Goal: Task Accomplishment & Management: Manage account settings

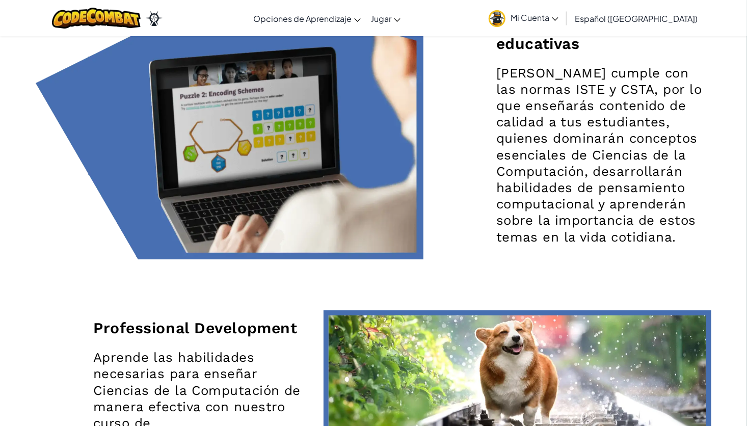
scroll to position [1527, 0]
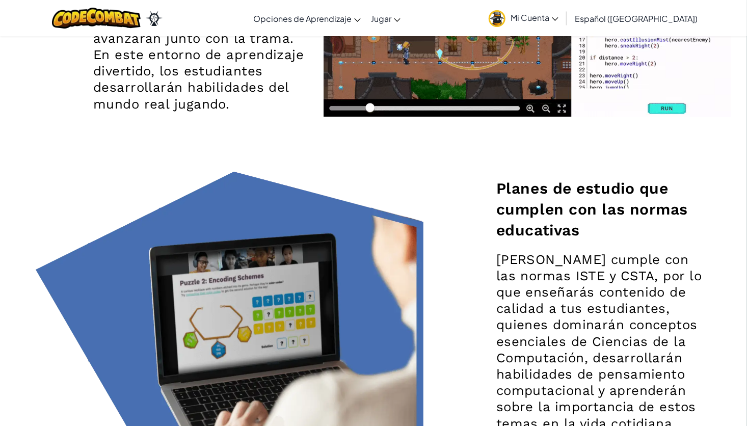
click at [559, 16] on span "Mi Cuenta" at bounding box center [535, 17] width 48 height 11
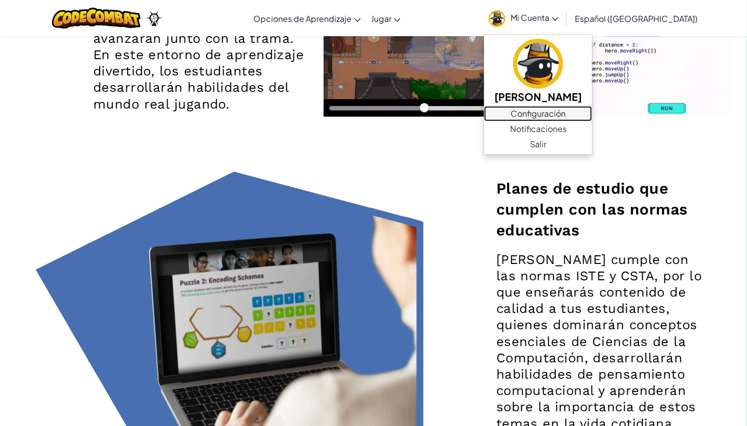
click at [580, 112] on link "Configuración" at bounding box center [538, 113] width 108 height 15
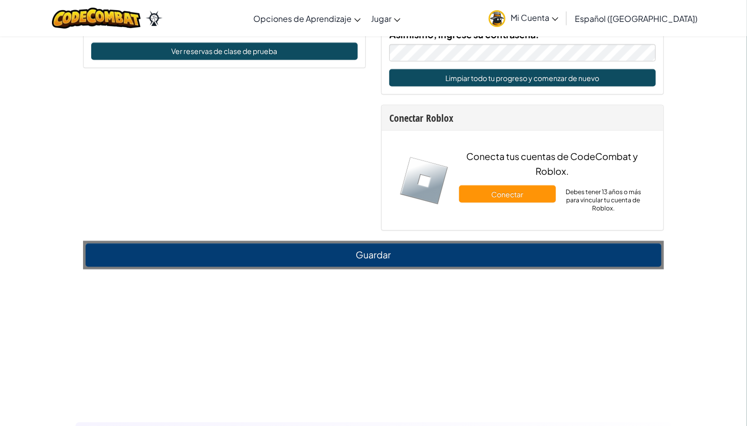
scroll to position [718, 0]
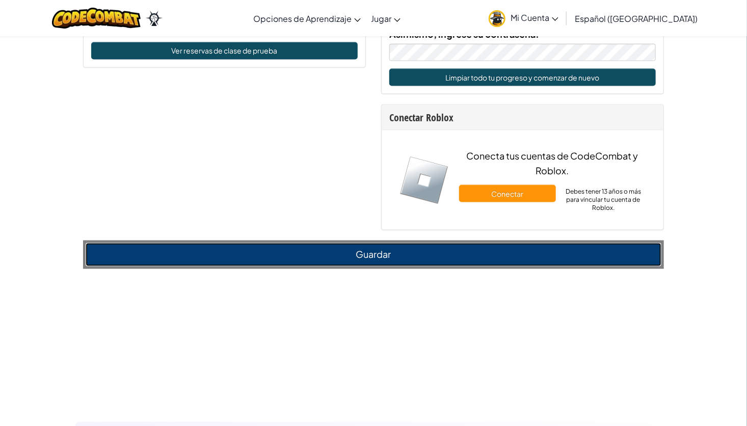
click at [368, 248] on button "Guardar" at bounding box center [374, 254] width 576 height 23
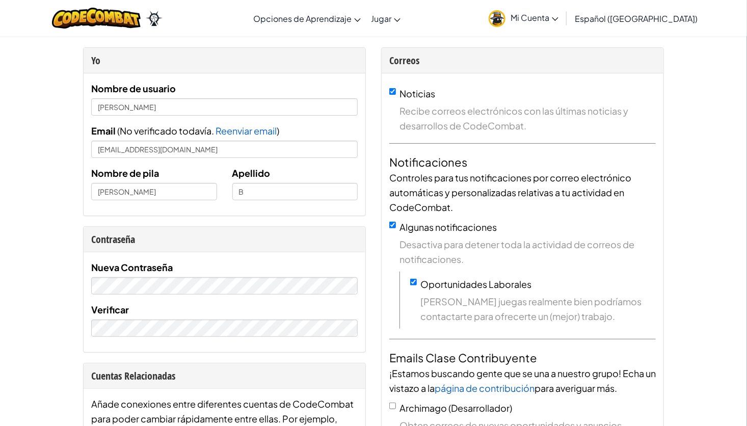
scroll to position [0, 0]
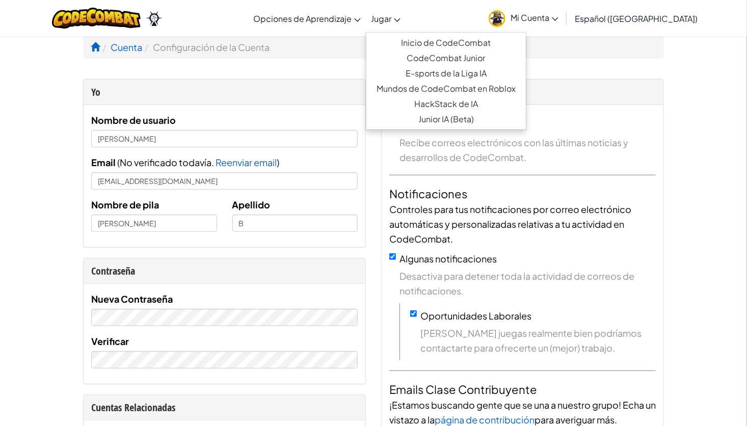
click at [391, 19] on span "Jugar" at bounding box center [381, 18] width 20 height 11
click at [433, 40] on link "Inicio de CodeCombat" at bounding box center [446, 42] width 160 height 15
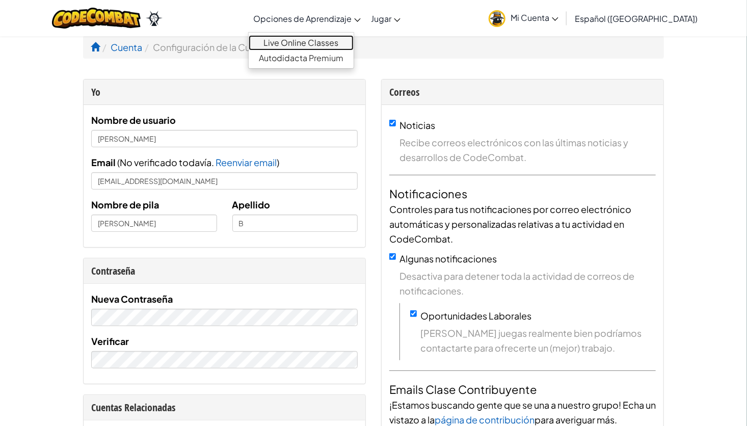
click at [301, 39] on link "Live Online Classes" at bounding box center [301, 42] width 105 height 15
